Goal: Answer question/provide support

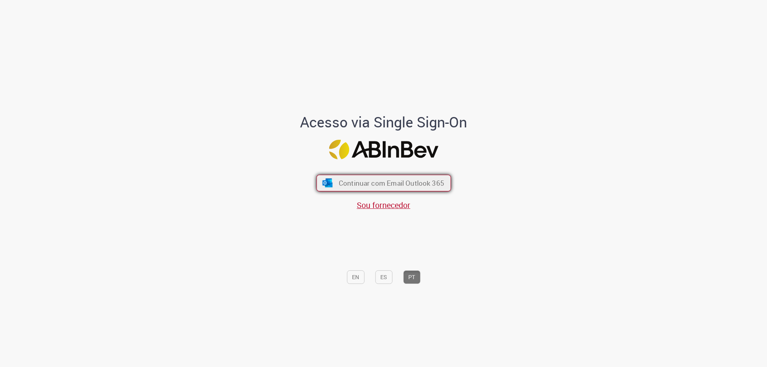
click at [393, 177] on button "Continuar com Email Outlook 365" at bounding box center [384, 183] width 135 height 17
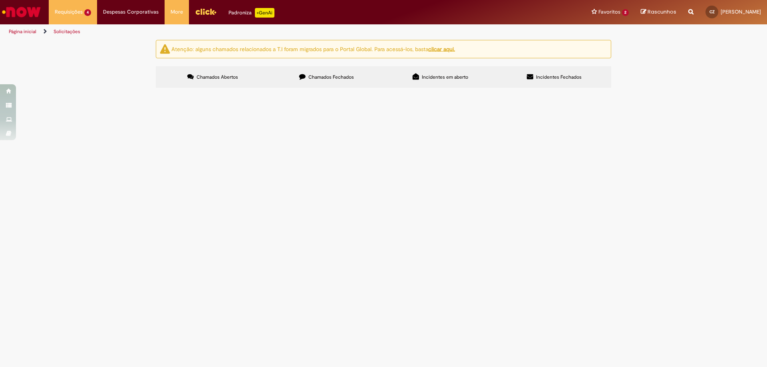
click at [0, 0] on span "Obs, Cliente 23686, que vamos espelhar os dados, possui isenção de adicional fi…" at bounding box center [0, 0] width 0 height 0
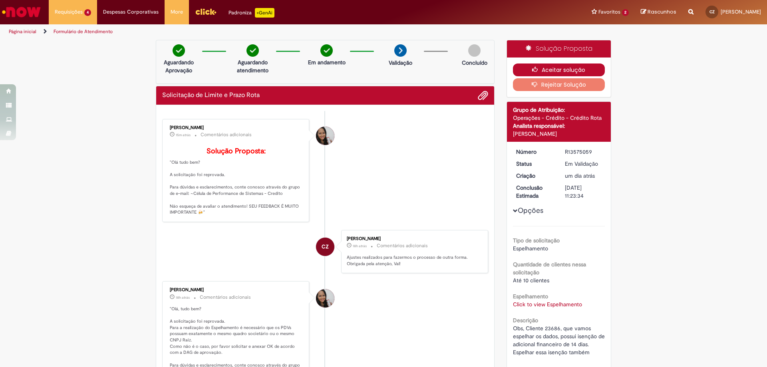
click at [585, 68] on button "Aceitar solução" at bounding box center [559, 70] width 92 height 13
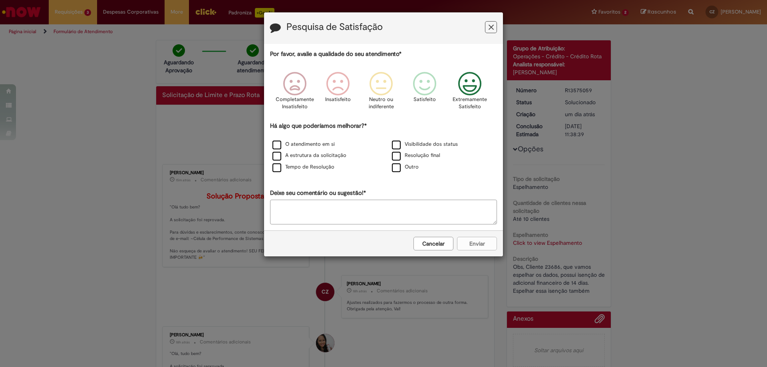
click at [463, 82] on icon "Feedback" at bounding box center [470, 84] width 30 height 24
click at [398, 170] on label "Outro" at bounding box center [405, 167] width 27 height 8
click at [390, 209] on textarea "Deixe seu comentário ou sugestão!*" at bounding box center [383, 212] width 227 height 25
type textarea "*"
click at [470, 244] on button "Enviar" at bounding box center [477, 244] width 40 height 14
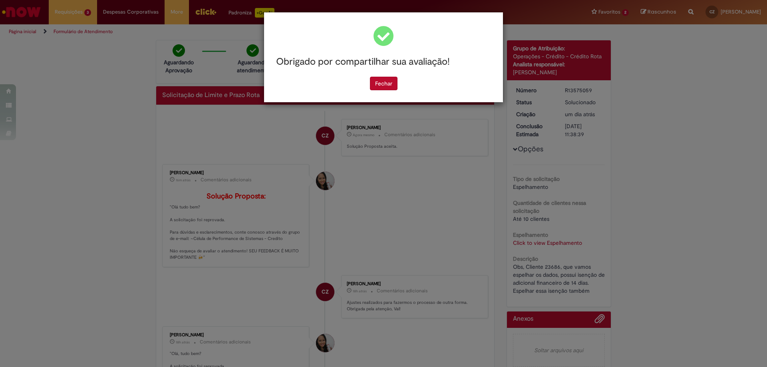
click at [384, 76] on div "Obrigado por compartilhar sua avaliação!" at bounding box center [383, 62] width 227 height 30
click at [384, 82] on button "Fechar" at bounding box center [384, 84] width 28 height 14
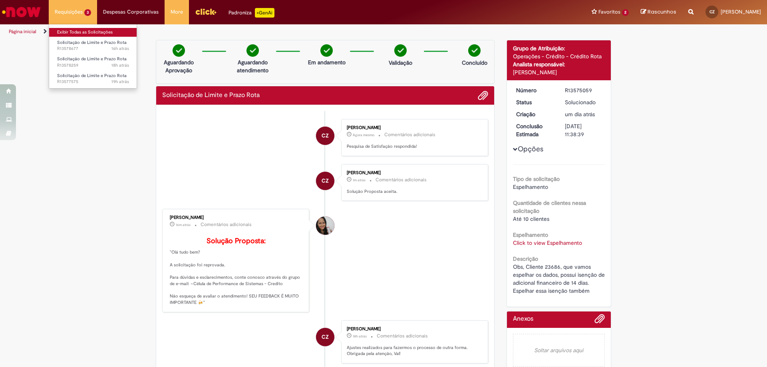
click at [77, 34] on link "Exibir Todas as Solicitações" at bounding box center [93, 32] width 88 height 9
